Goal: Check status: Check status

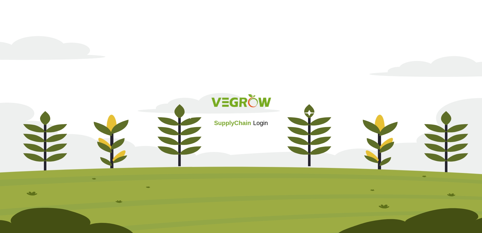
click at [225, 143] on div "SupplyChain Login" at bounding box center [241, 116] width 482 height 60
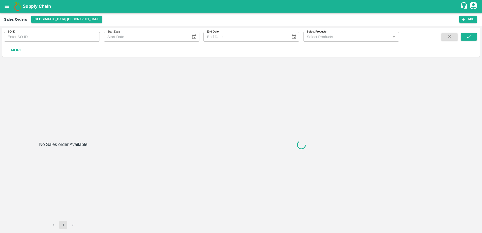
type input "577053"
